Goal: Find specific page/section: Find specific page/section

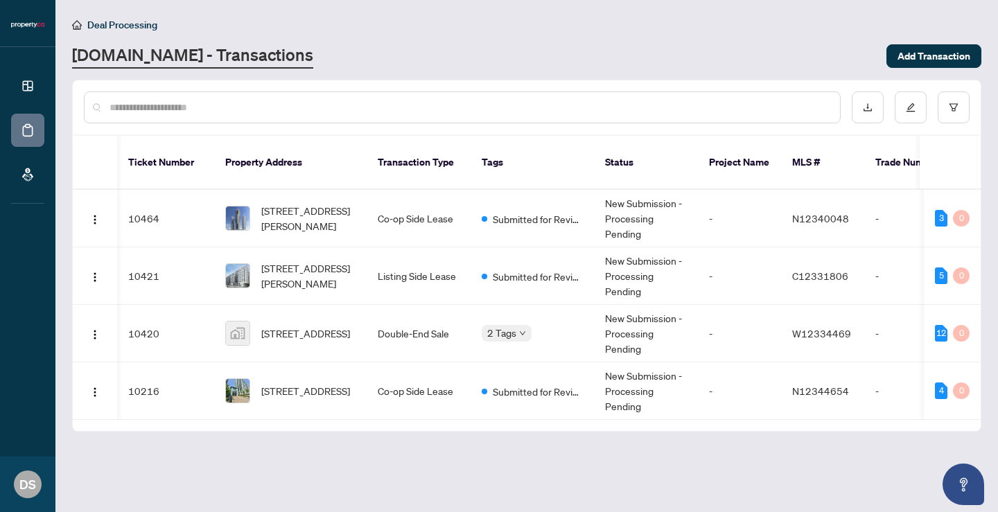
scroll to position [0, 4]
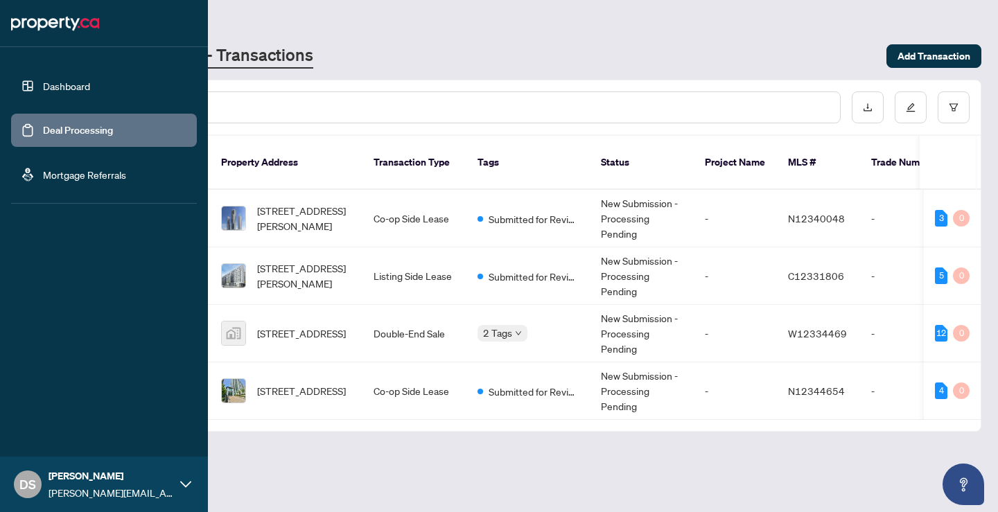
click at [43, 80] on link "Dashboard" at bounding box center [66, 86] width 47 height 12
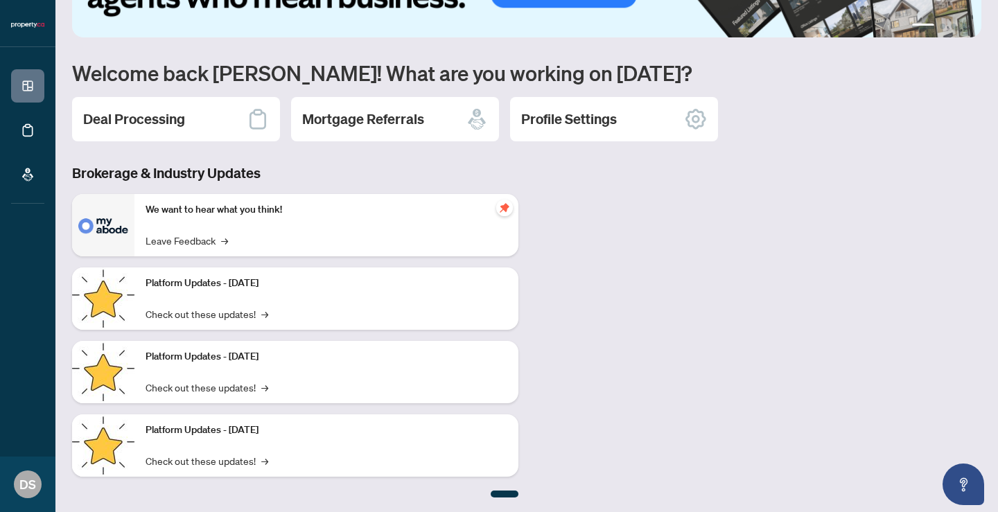
scroll to position [80, 0]
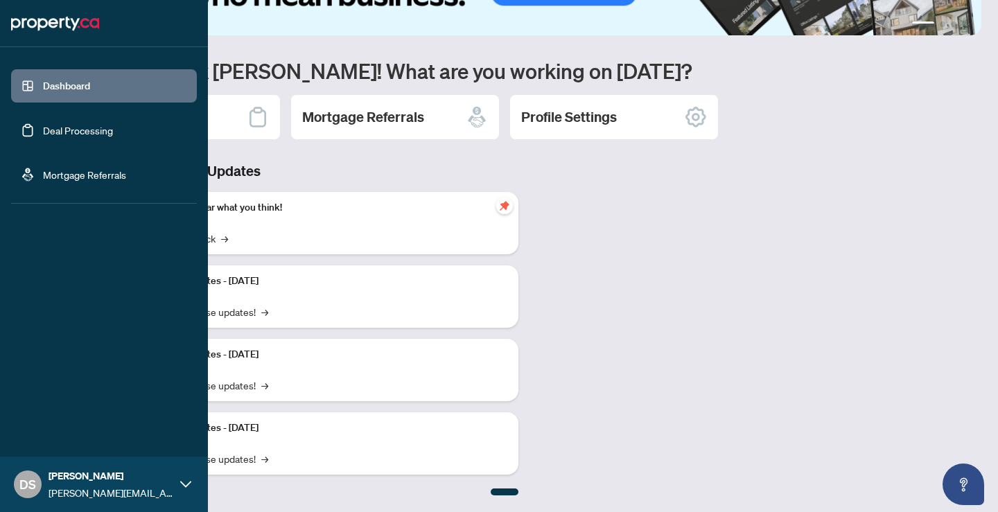
click at [54, 177] on link "Mortgage Referrals" at bounding box center [84, 174] width 83 height 12
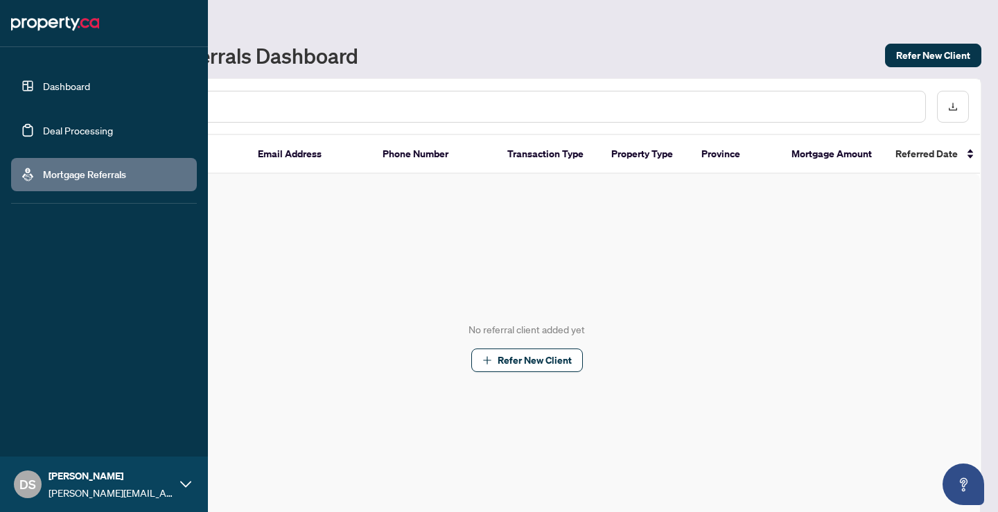
click at [104, 127] on link "Deal Processing" at bounding box center [78, 130] width 70 height 12
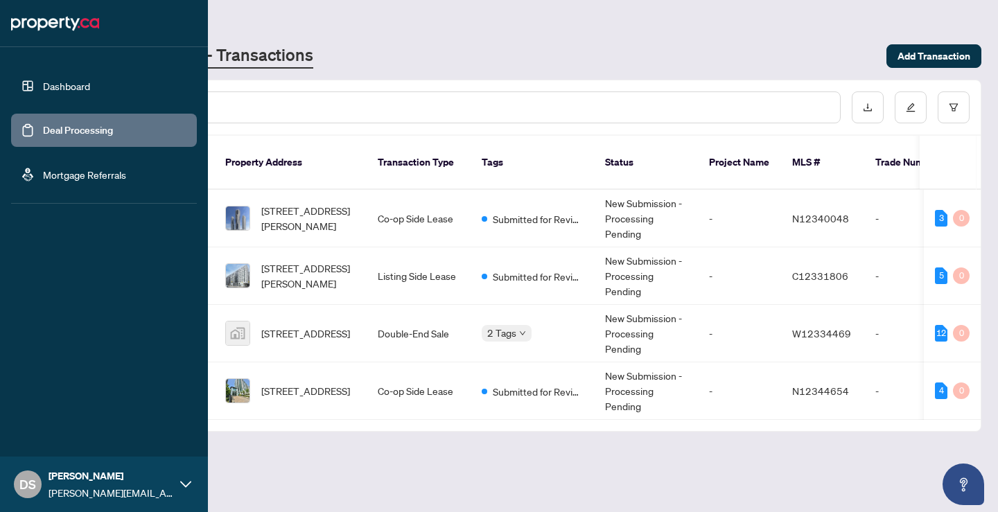
click at [26, 479] on span "DS" at bounding box center [27, 484] width 17 height 19
click at [159, 476] on span "[PERSON_NAME]" at bounding box center [110, 475] width 125 height 15
click at [113, 136] on link "Deal Processing" at bounding box center [78, 130] width 70 height 12
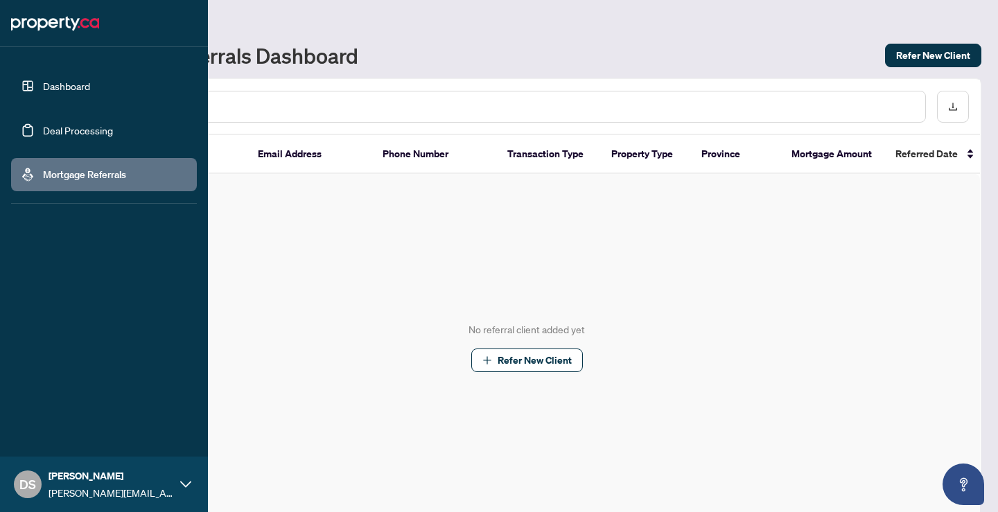
click at [43, 128] on link "Deal Processing" at bounding box center [78, 130] width 70 height 12
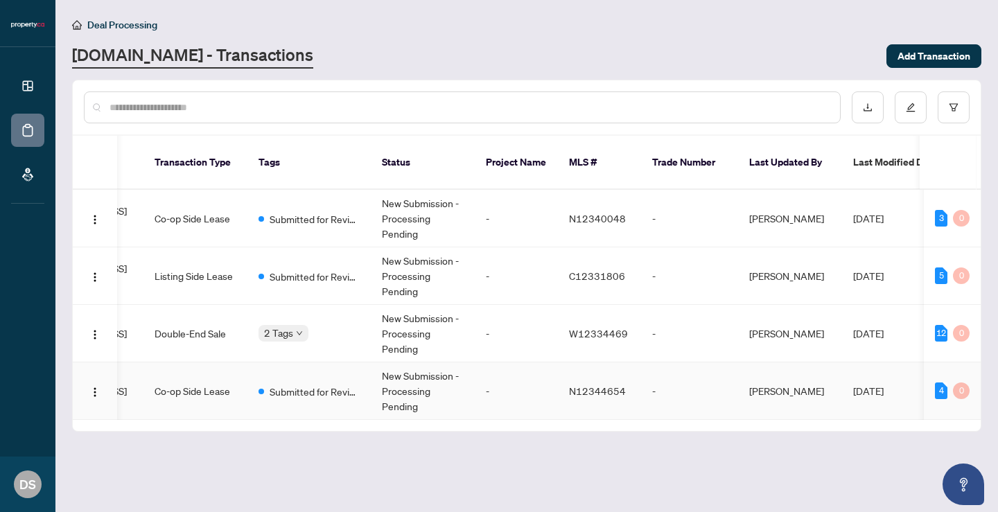
scroll to position [0, 164]
